Goal: Task Accomplishment & Management: Use online tool/utility

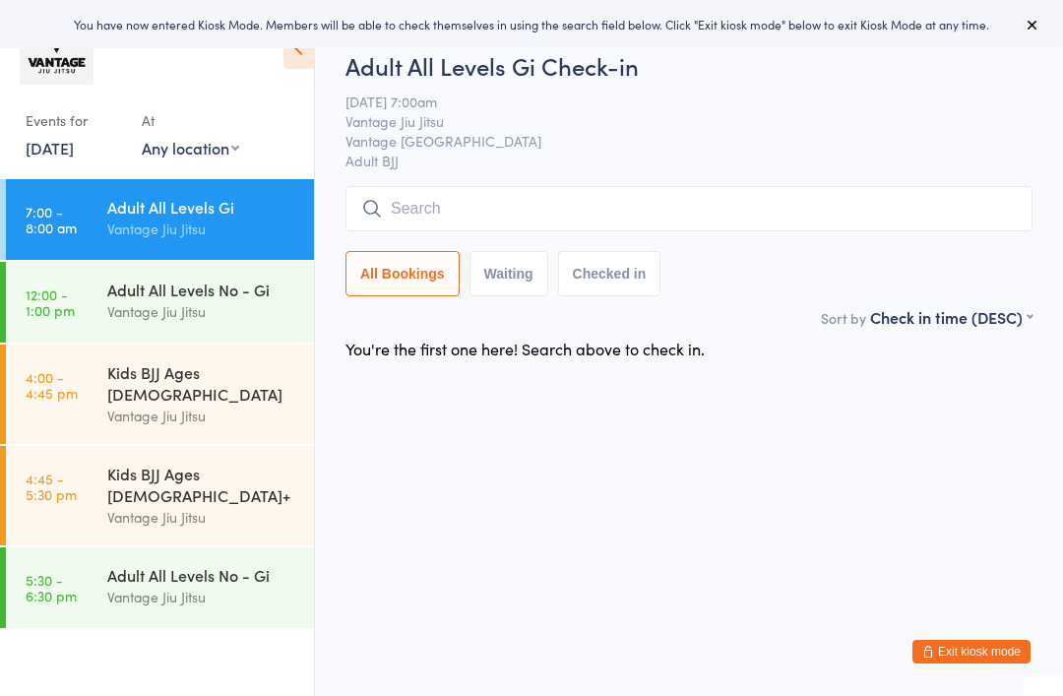
click at [587, 210] on input "search" at bounding box center [688, 208] width 687 height 45
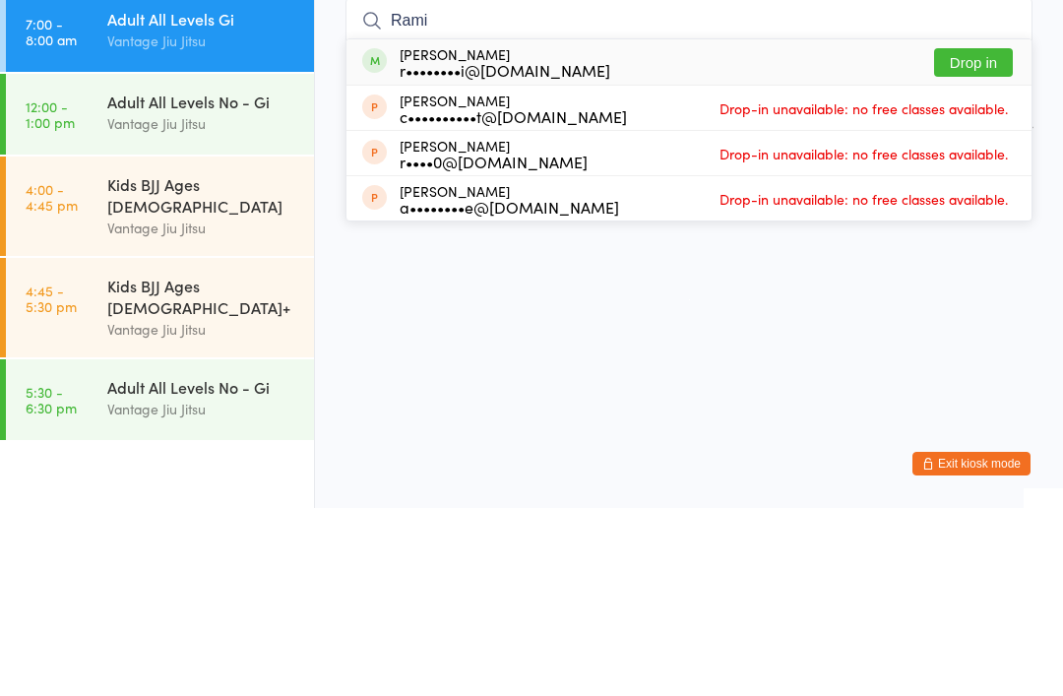
type input "Rami"
click at [981, 236] on button "Drop in" at bounding box center [973, 250] width 79 height 29
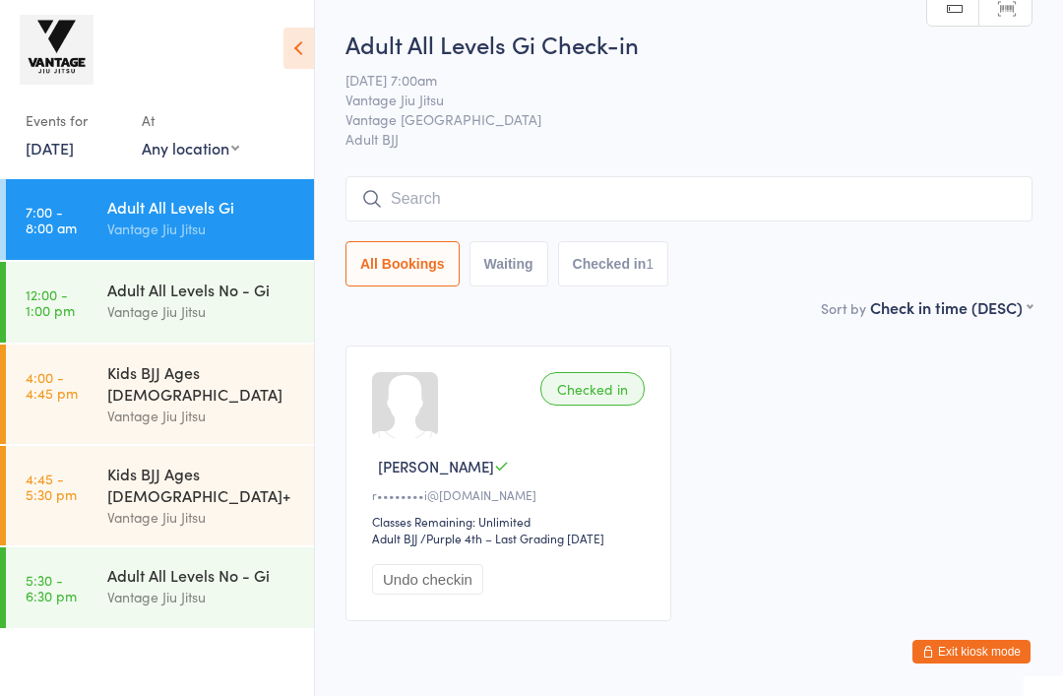
click at [764, 215] on input "search" at bounding box center [688, 198] width 687 height 45
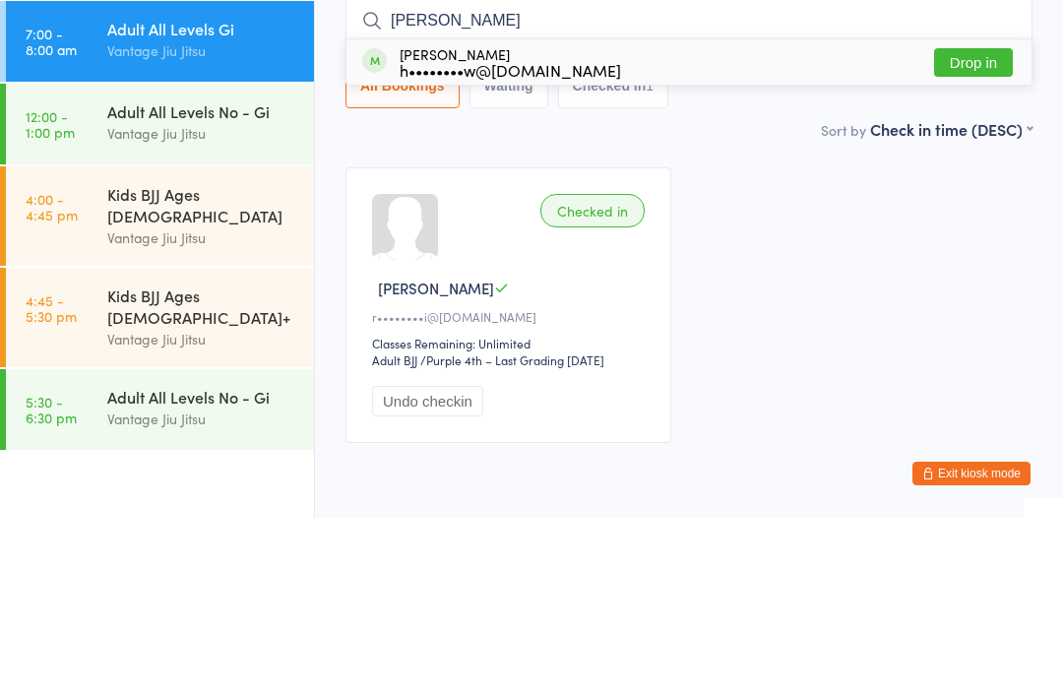
type input "[PERSON_NAME]"
click at [956, 226] on button "Drop in" at bounding box center [973, 240] width 79 height 29
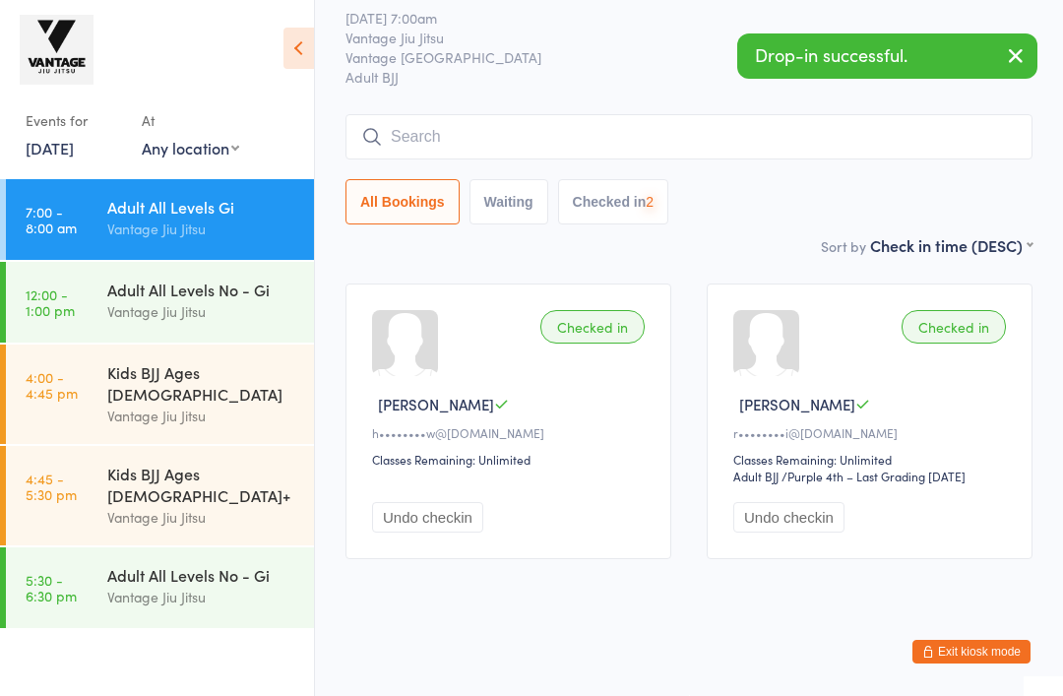
click at [581, 118] on input "search" at bounding box center [688, 136] width 687 height 45
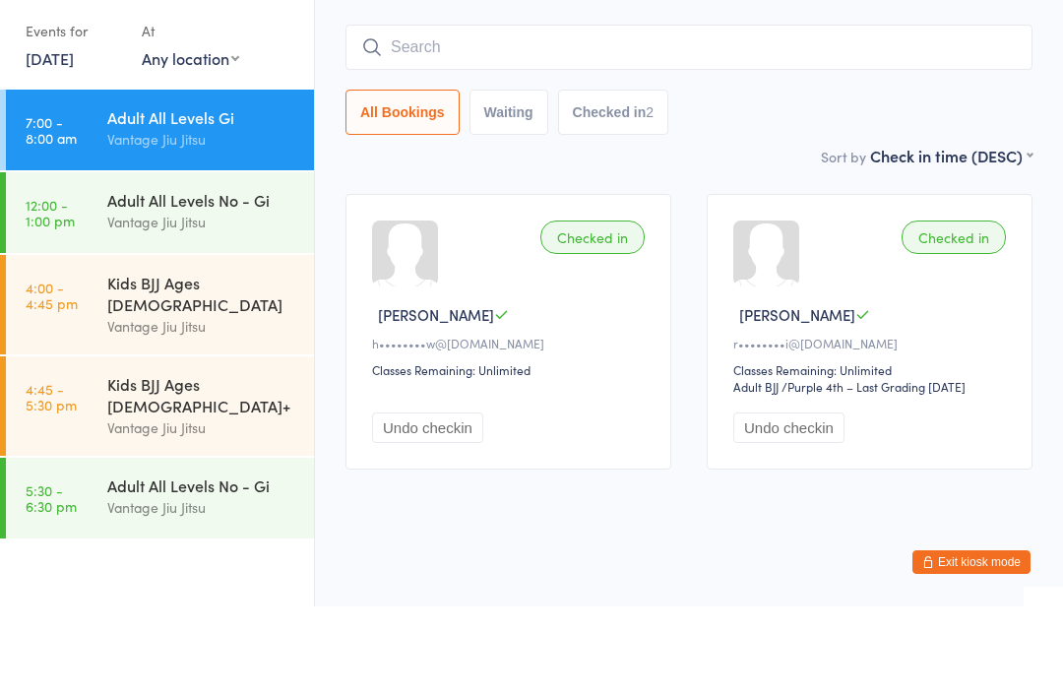
type input "R"
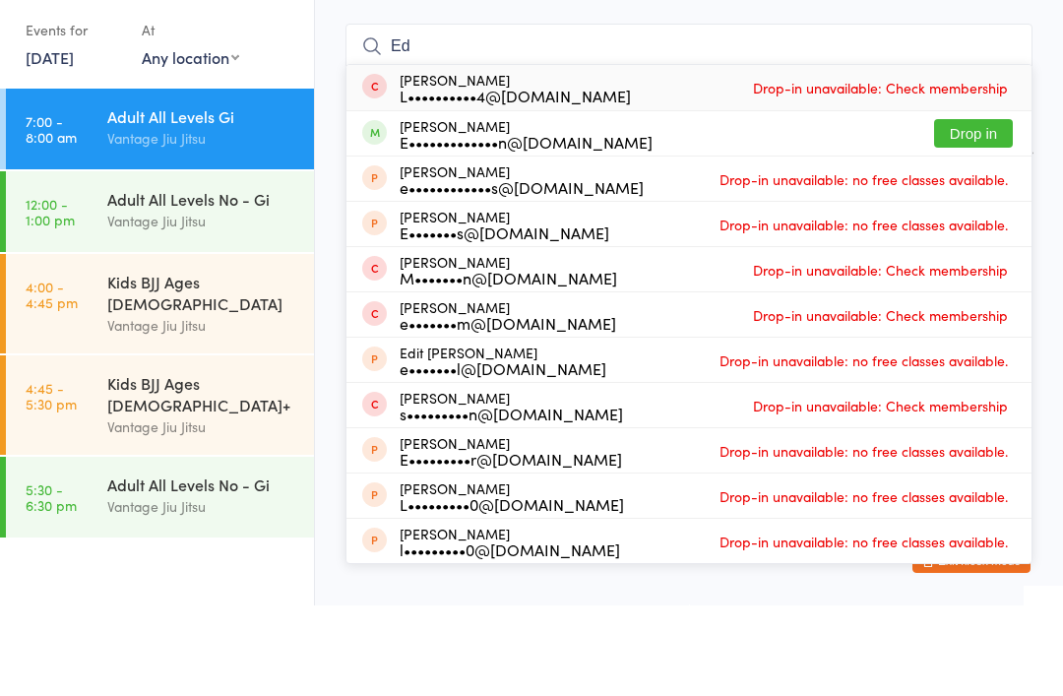
type input "Ed"
click at [972, 210] on button "Drop in" at bounding box center [973, 224] width 79 height 29
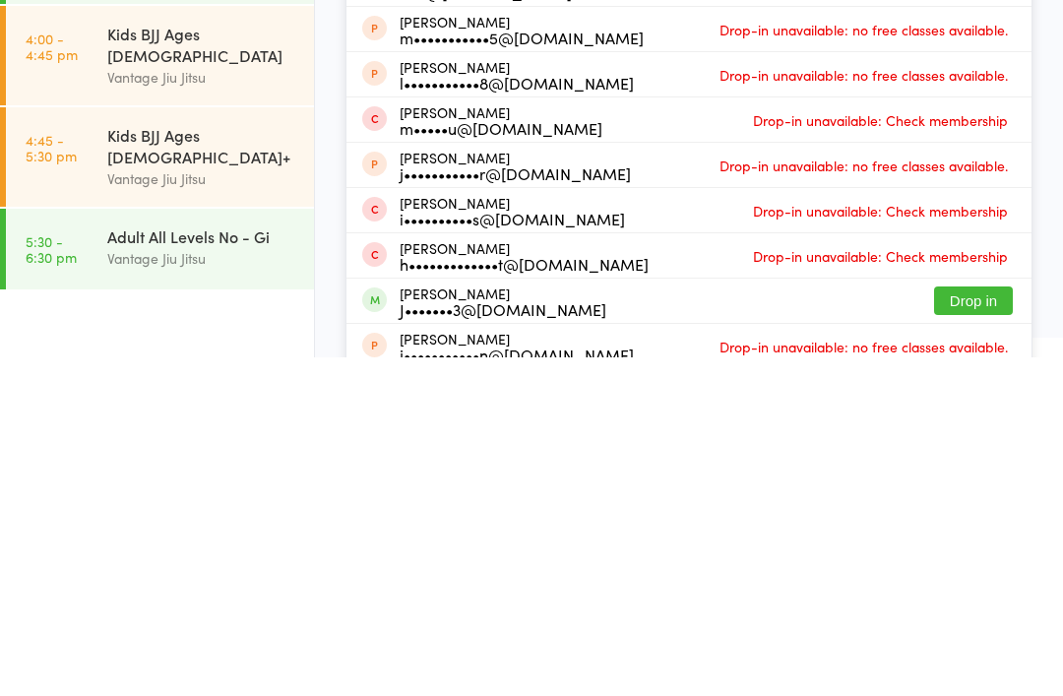
scroll to position [200, 0]
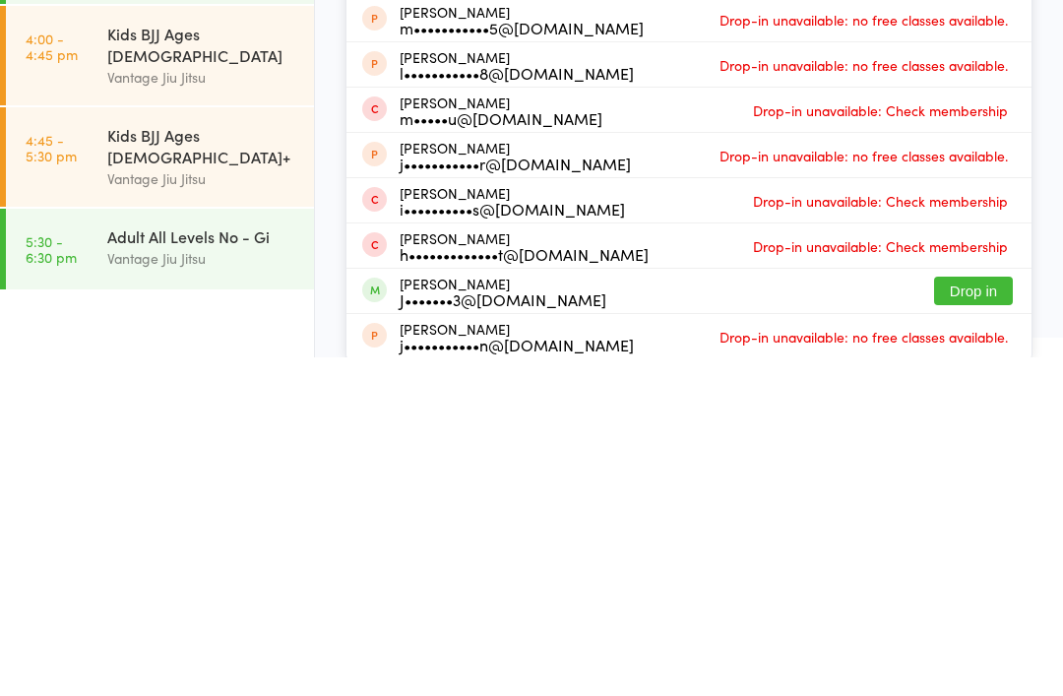
type input "jonny"
click at [991, 615] on button "Drop in" at bounding box center [973, 629] width 79 height 29
